Goal: Contribute content

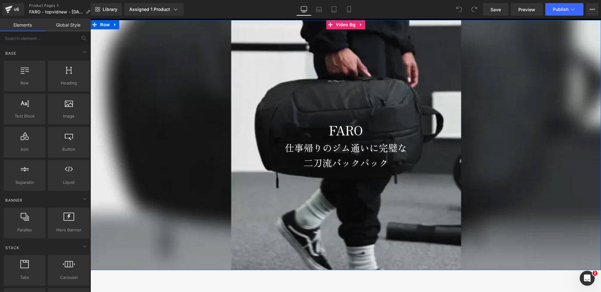
scroll to position [40, 0]
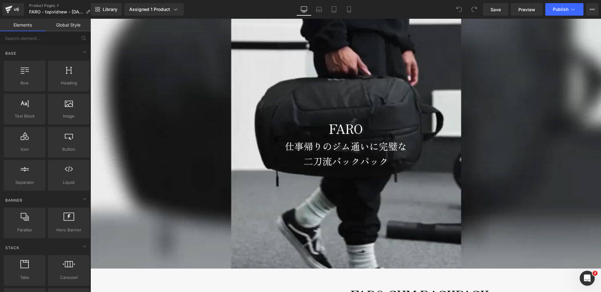
click at [295, 147] on p "仕事帰りのジム通いに完璧な" at bounding box center [345, 146] width 511 height 15
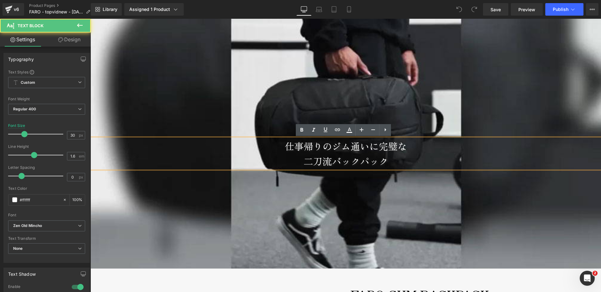
click at [280, 146] on p "仕事帰りのジム通いに完璧な" at bounding box center [345, 146] width 511 height 15
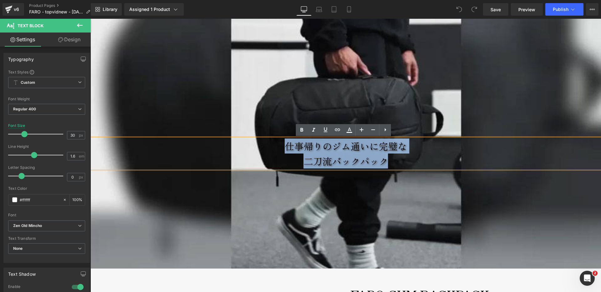
drag, startPoint x: 295, startPoint y: 147, endPoint x: 407, endPoint y: 163, distance: 112.2
click at [407, 163] on div "仕事帰りのジム通いに完璧な 二刀流バックパック" at bounding box center [345, 154] width 511 height 30
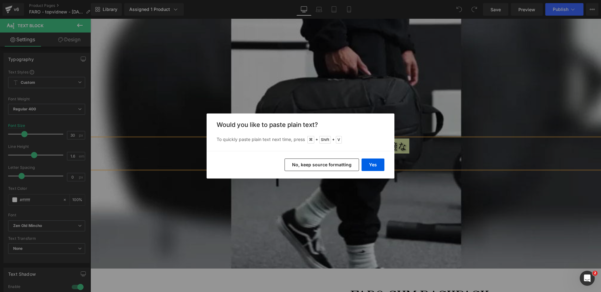
click at [375, 164] on button "Yes" at bounding box center [373, 165] width 23 height 13
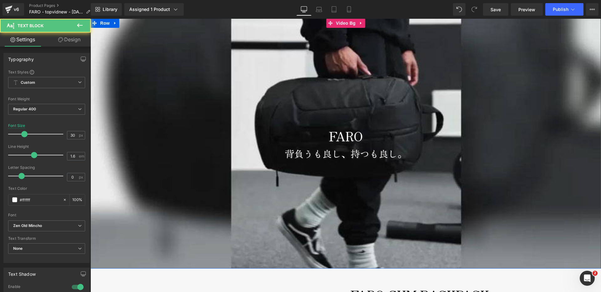
click at [341, 154] on div "背負うも良し、持つも良し。 Text Block" at bounding box center [345, 153] width 511 height 15
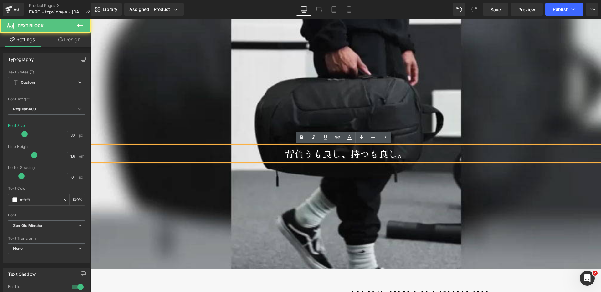
click at [395, 157] on p "背負うも良し、持つも良し。" at bounding box center [345, 153] width 511 height 15
click at [410, 157] on p "背負うも良し、持つも良し。" at bounding box center [345, 153] width 511 height 15
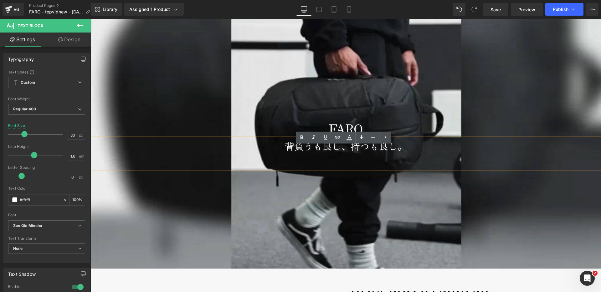
scroll to position [32, 0]
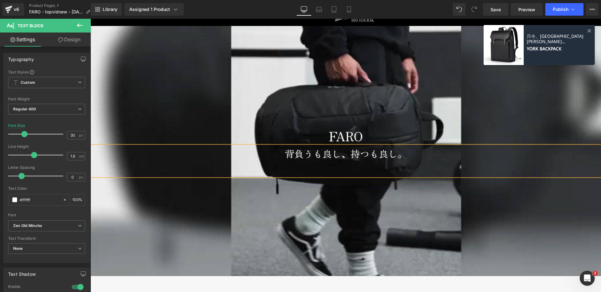
click at [295, 154] on p "背負うも良し、持つも良し。" at bounding box center [345, 153] width 511 height 15
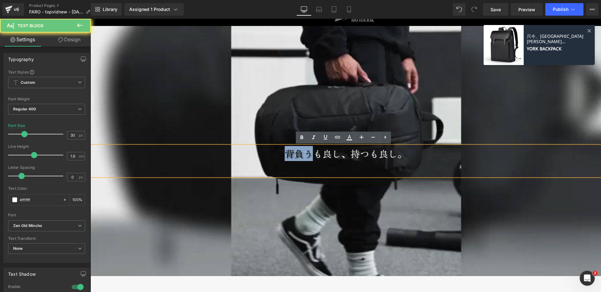
click at [295, 154] on p "背負うも良し、持つも良し。" at bounding box center [345, 153] width 511 height 15
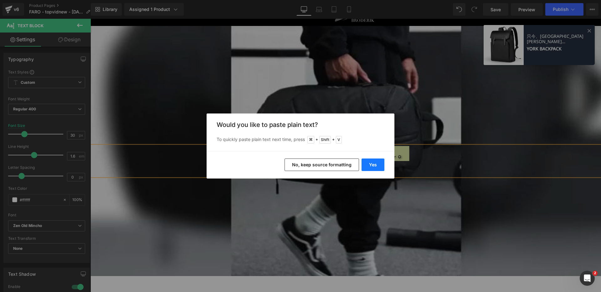
click at [373, 164] on button "Yes" at bounding box center [373, 165] width 23 height 13
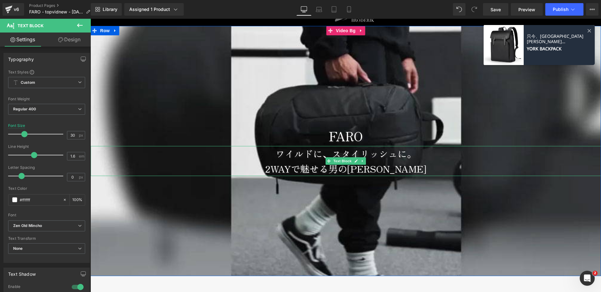
click at [269, 165] on p "2WAYで魅せる男の[PERSON_NAME]" at bounding box center [345, 168] width 511 height 15
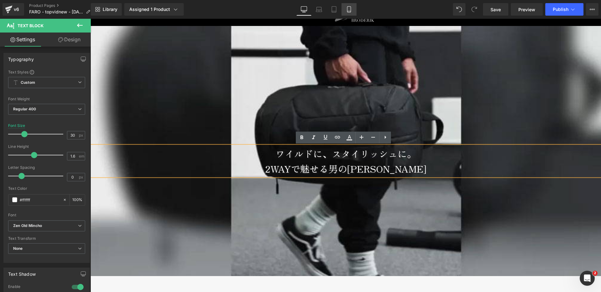
click at [351, 7] on icon at bounding box center [348, 10] width 3 height 6
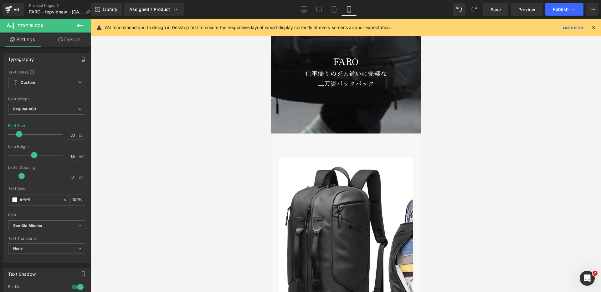
scroll to position [0, 0]
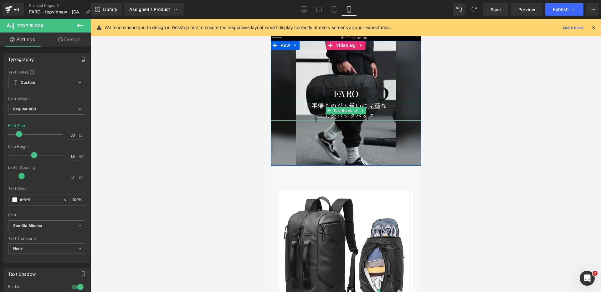
click at [299, 109] on p "仕事帰りのジム通いに完璧な" at bounding box center [345, 106] width 150 height 10
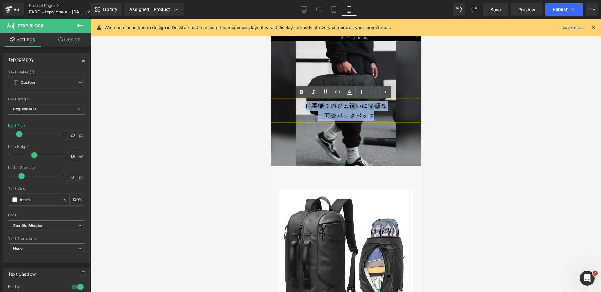
drag, startPoint x: 300, startPoint y: 107, endPoint x: 378, endPoint y: 115, distance: 79.3
click at [378, 115] on div "仕事帰りのジム通いに完璧な 二刀流バックパック" at bounding box center [345, 111] width 150 height 20
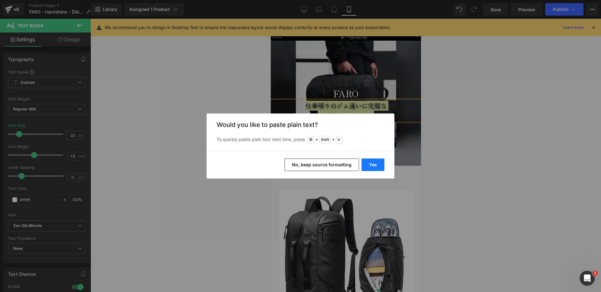
click at [372, 163] on button "Yes" at bounding box center [373, 165] width 23 height 13
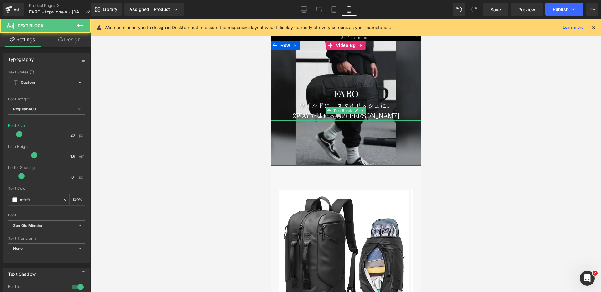
click at [284, 110] on p "ワイルドに、スタイリッシュに。" at bounding box center [345, 106] width 150 height 10
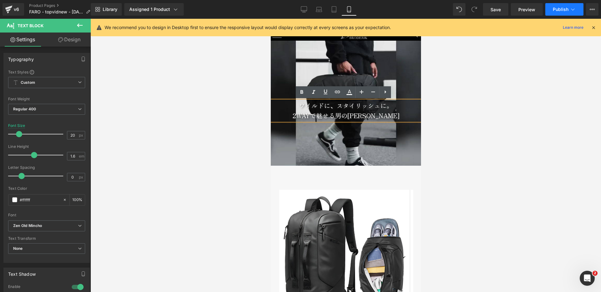
click at [568, 5] on button "Publish" at bounding box center [564, 9] width 38 height 13
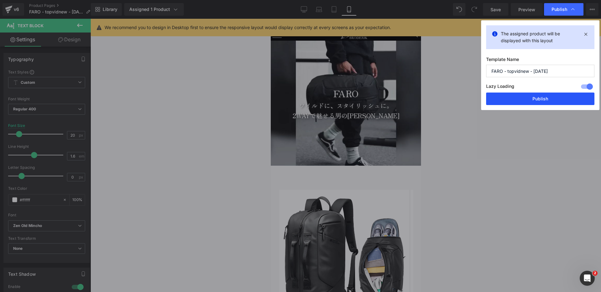
click at [534, 100] on button "Publish" at bounding box center [540, 99] width 108 height 13
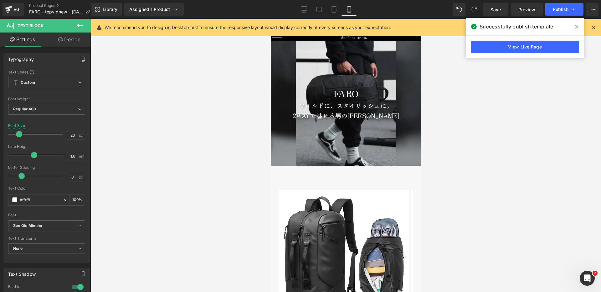
click at [578, 26] on span at bounding box center [577, 27] width 10 height 10
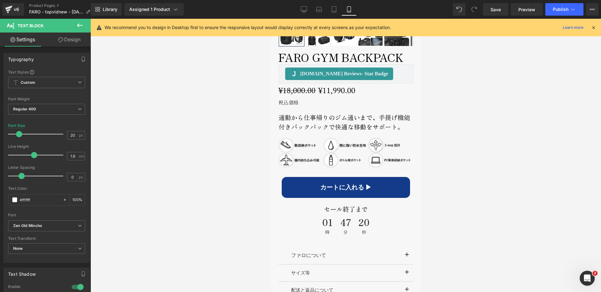
scroll to position [309, 0]
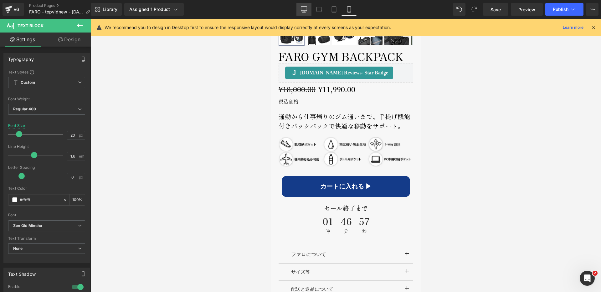
click at [304, 8] on icon at bounding box center [304, 9] width 6 height 6
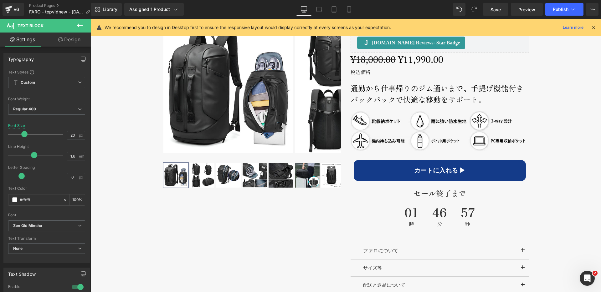
scroll to position [0, 0]
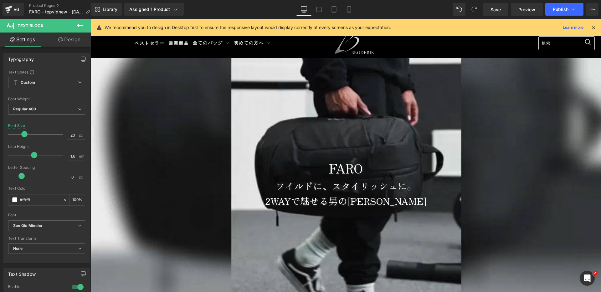
drag, startPoint x: 593, startPoint y: 28, endPoint x: 388, endPoint y: 67, distance: 208.2
click at [593, 28] on icon at bounding box center [594, 28] width 6 height 6
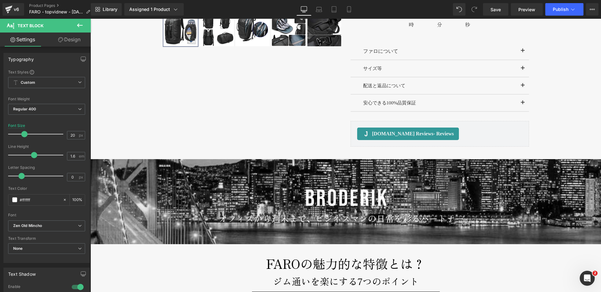
scroll to position [335, 0]
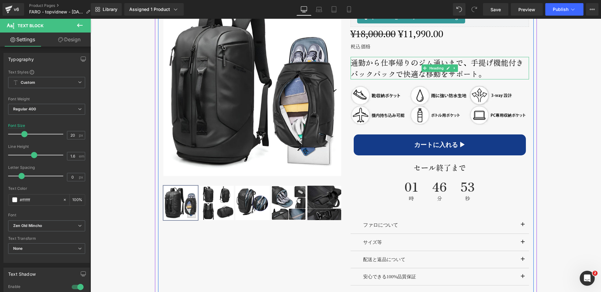
click at [398, 69] on h2 "通勤から仕事帰りのジム通いまで、手提げ機能付きバックパックで快適な移動をサポート。" at bounding box center [440, 68] width 178 height 23
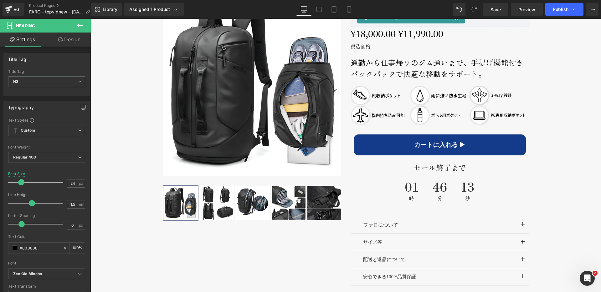
click at [387, 68] on h2 "通勤から仕事帰りのジム通いまで、手提げ機能付きバックパックで快適な移動をサポート。" at bounding box center [440, 68] width 178 height 23
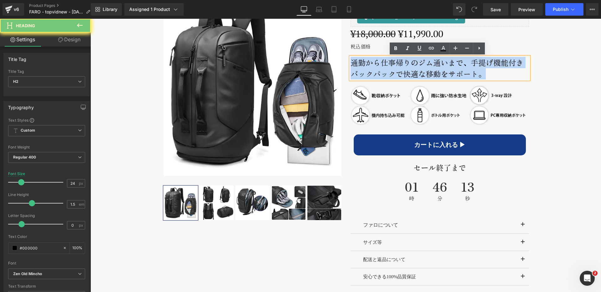
click at [387, 68] on h2 "通勤から仕事帰りのジム通いまで、手提げ機能付きバックパックで快適な移動をサポート。" at bounding box center [440, 68] width 178 height 23
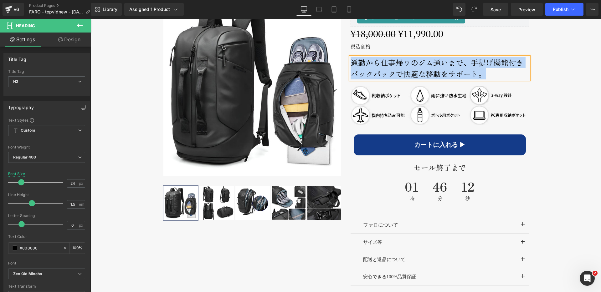
paste div
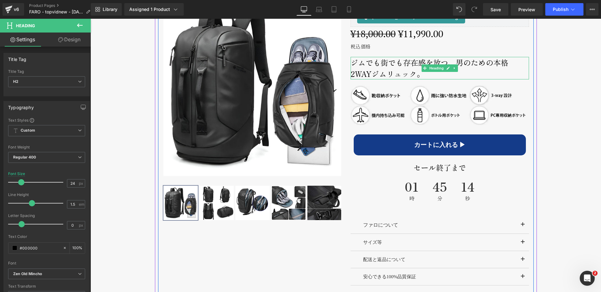
click at [454, 63] on h2 "ジムでも街でも存在感を放つ、男のための本格2WAYジムリュック。" at bounding box center [440, 68] width 178 height 23
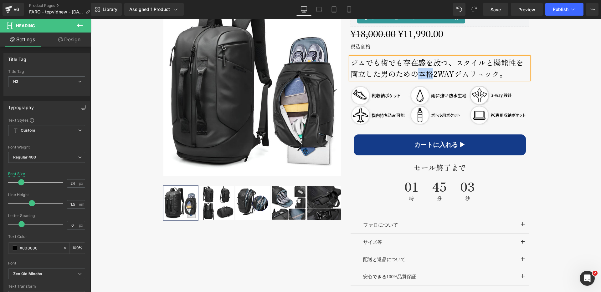
drag, startPoint x: 416, startPoint y: 73, endPoint x: 431, endPoint y: 74, distance: 15.0
click at [431, 74] on h2 "ジムでも街でも存在感を放つ、スタイルと機能性を両立した男のための本格2WAYジムリュック。" at bounding box center [440, 68] width 178 height 23
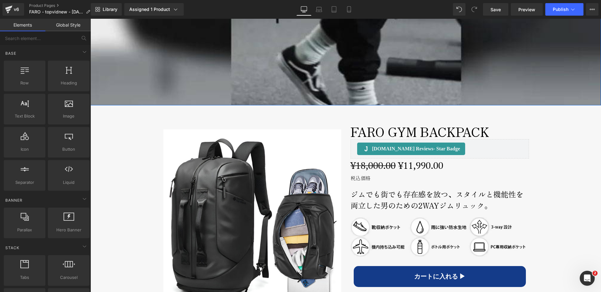
scroll to position [248, 0]
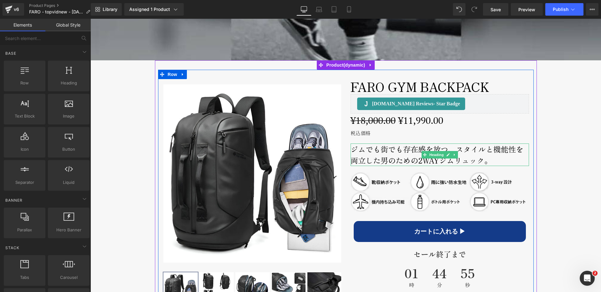
click at [372, 156] on h2 "ジムでも街でも存在感を放つ、スタイルと機能性を両立した男のための2WAYジムリュック。" at bounding box center [440, 155] width 178 height 23
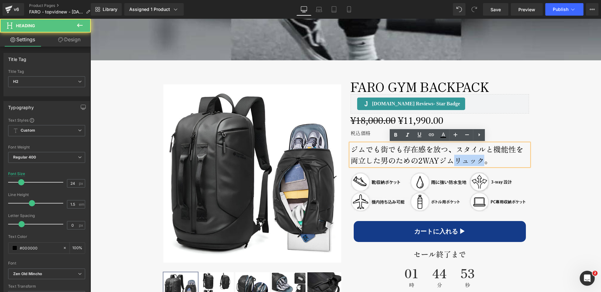
drag, startPoint x: 454, startPoint y: 162, endPoint x: 480, endPoint y: 160, distance: 26.7
click at [480, 160] on h2 "ジムでも街でも存在感を放つ、スタイルと機能性を両立した男のための2WAYジムリュック。" at bounding box center [440, 155] width 178 height 23
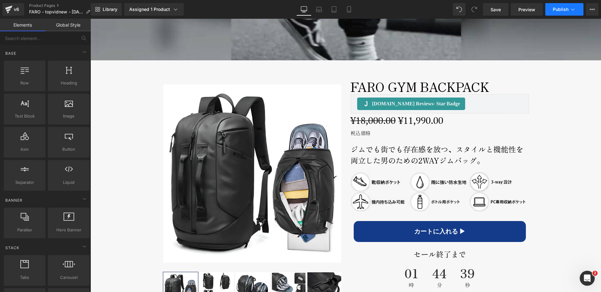
click at [555, 10] on span "Publish" at bounding box center [561, 9] width 16 height 5
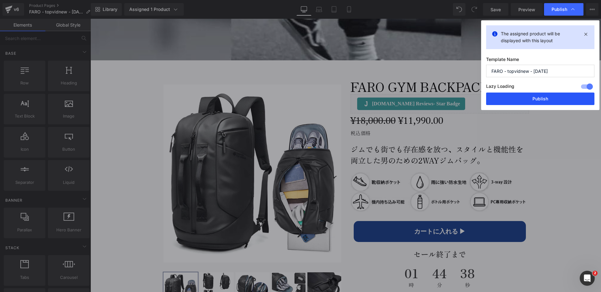
drag, startPoint x: 553, startPoint y: 97, endPoint x: 443, endPoint y: 109, distance: 110.8
click at [553, 97] on button "Publish" at bounding box center [540, 99] width 108 height 13
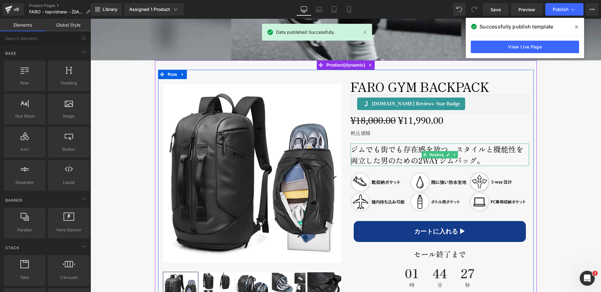
click at [382, 159] on h2 "ジムでも街でも存在感を放つ、スタイルと機能性を両立した男のための2WAYジムバッグ。" at bounding box center [440, 155] width 178 height 23
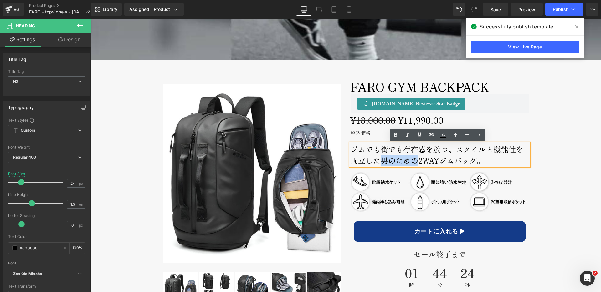
drag, startPoint x: 378, startPoint y: 162, endPoint x: 413, endPoint y: 163, distance: 34.2
click at [413, 163] on h2 "ジムでも街でも存在感を放つ、スタイルと機能性を両立した男のための2WAYジムバッグ。" at bounding box center [440, 155] width 178 height 23
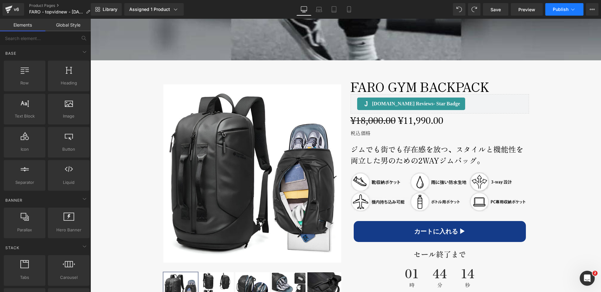
click at [568, 9] on span "Publish" at bounding box center [561, 9] width 16 height 5
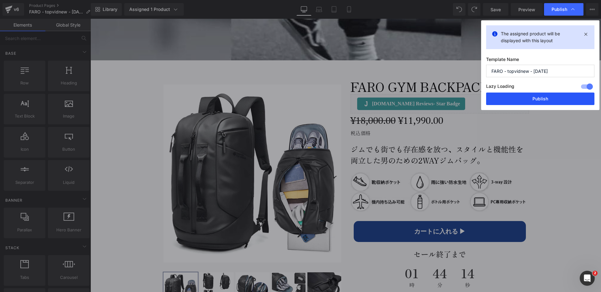
click at [557, 100] on button "Publish" at bounding box center [540, 99] width 108 height 13
